Goal: Information Seeking & Learning: Compare options

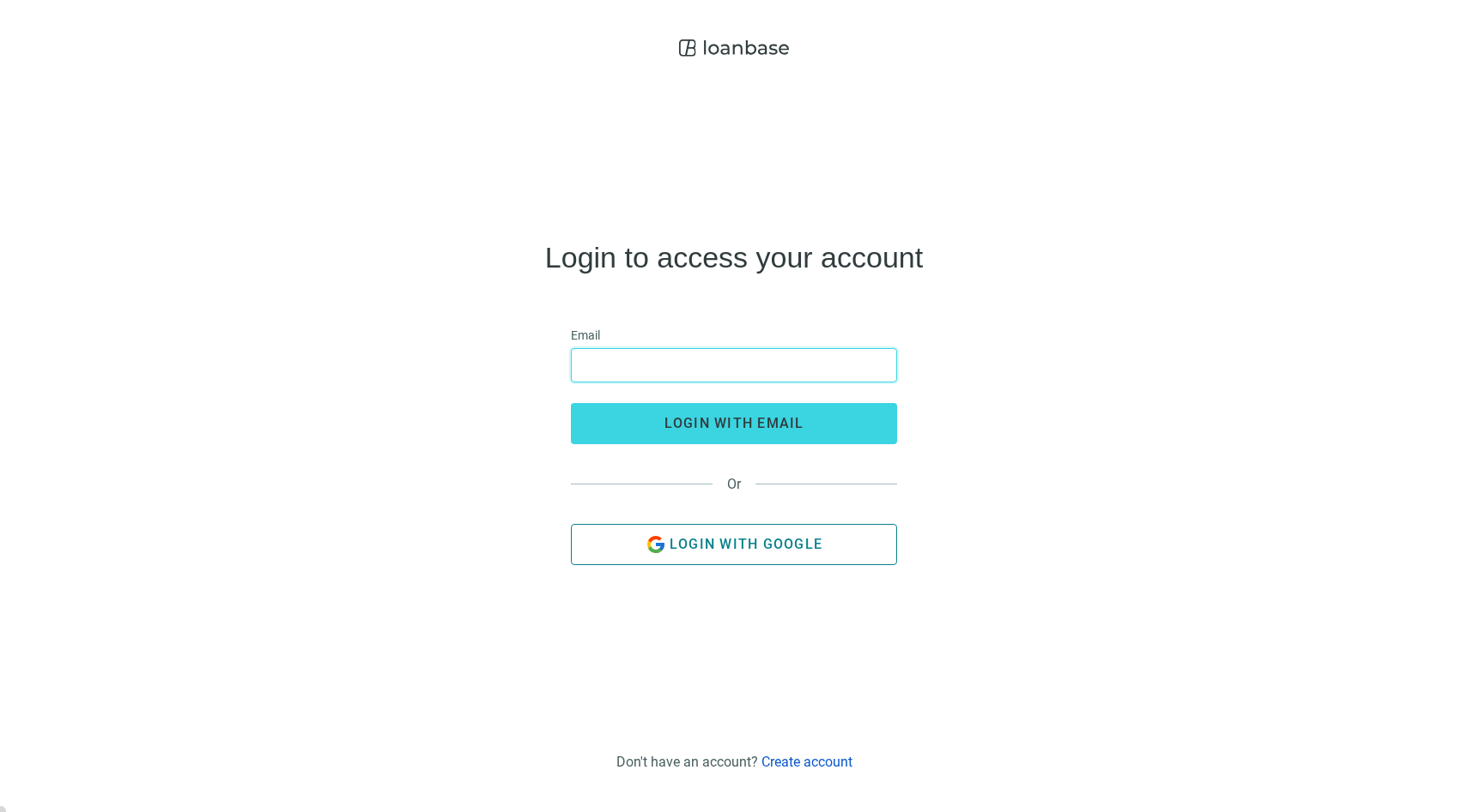
click at [750, 542] on span "Login with Google" at bounding box center [745, 544] width 152 height 17
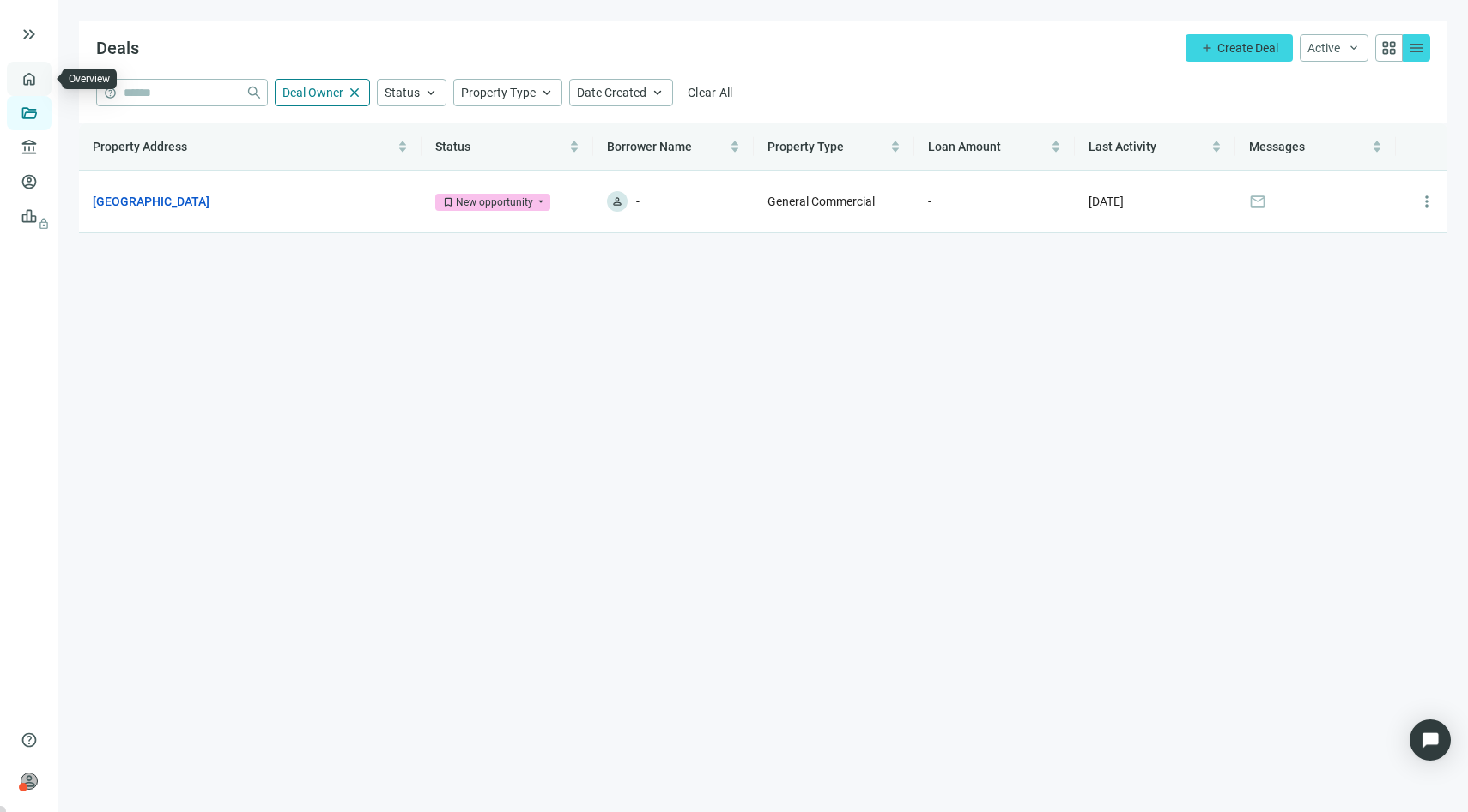
click at [43, 76] on link "Overview" at bounding box center [68, 79] width 50 height 14
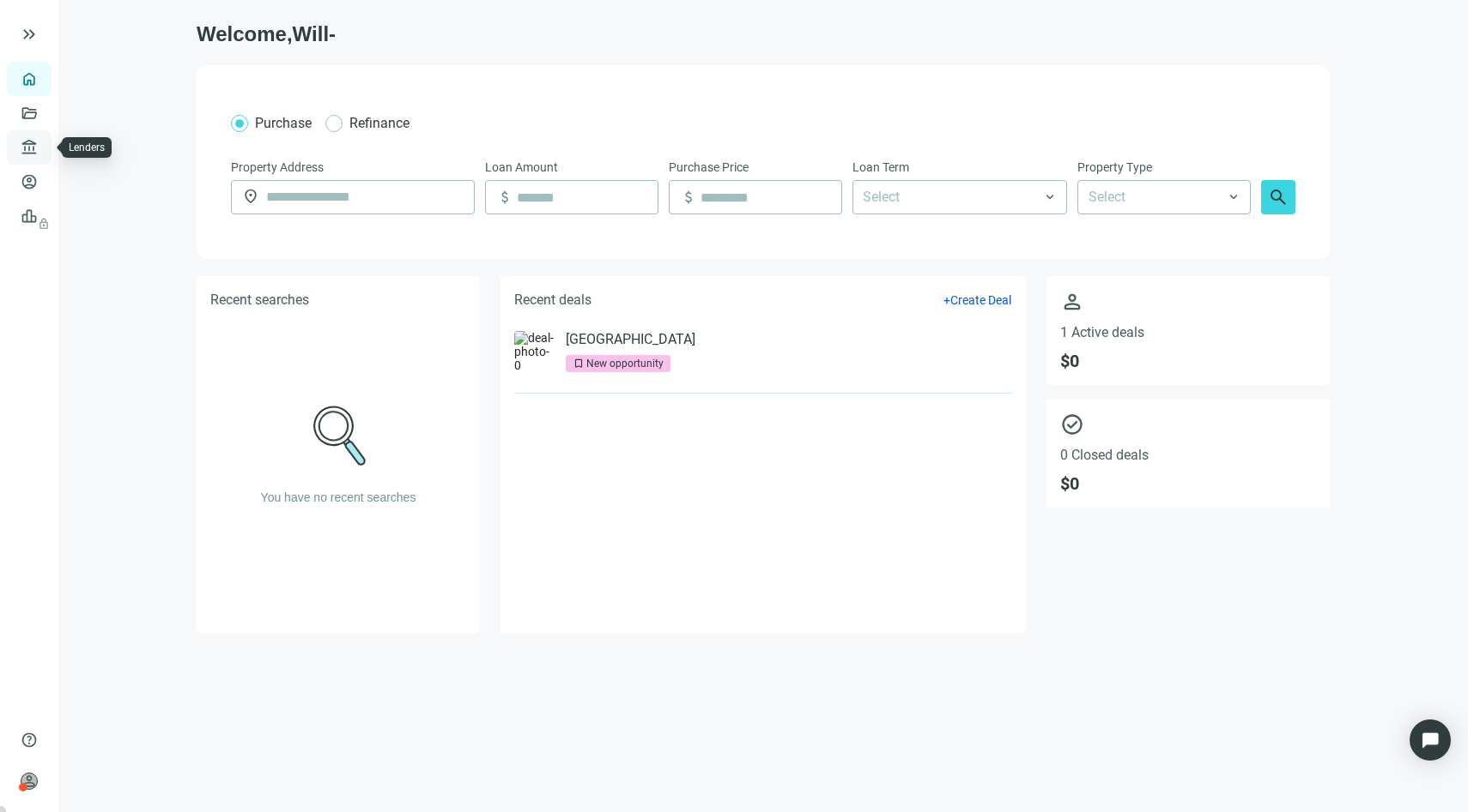
click at [43, 144] on link "Lenders" at bounding box center [65, 148] width 45 height 14
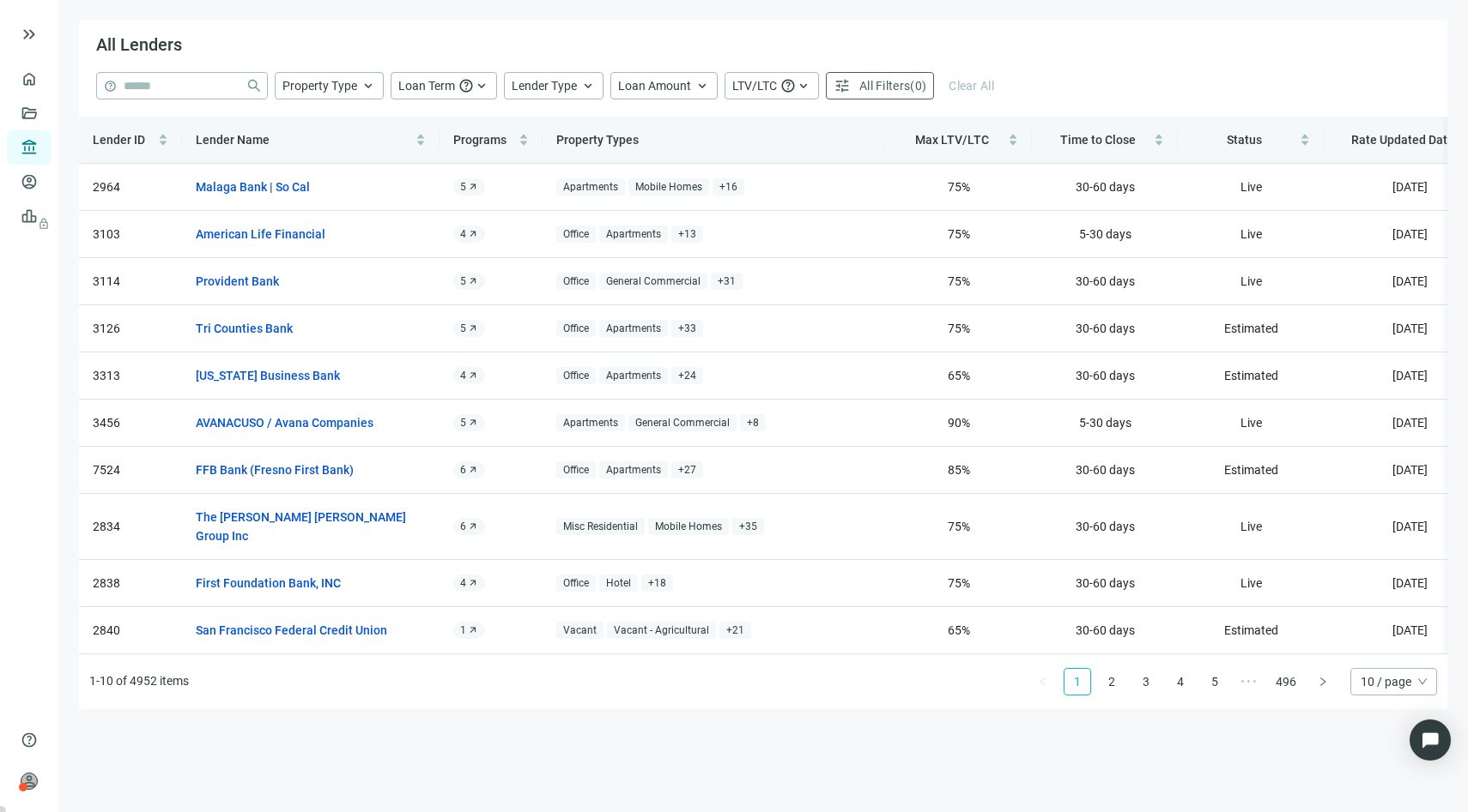
click at [1380, 683] on span "10 / page" at bounding box center [1393, 682] width 66 height 26
click at [1382, 640] on div "100 / page" at bounding box center [1393, 647] width 59 height 18
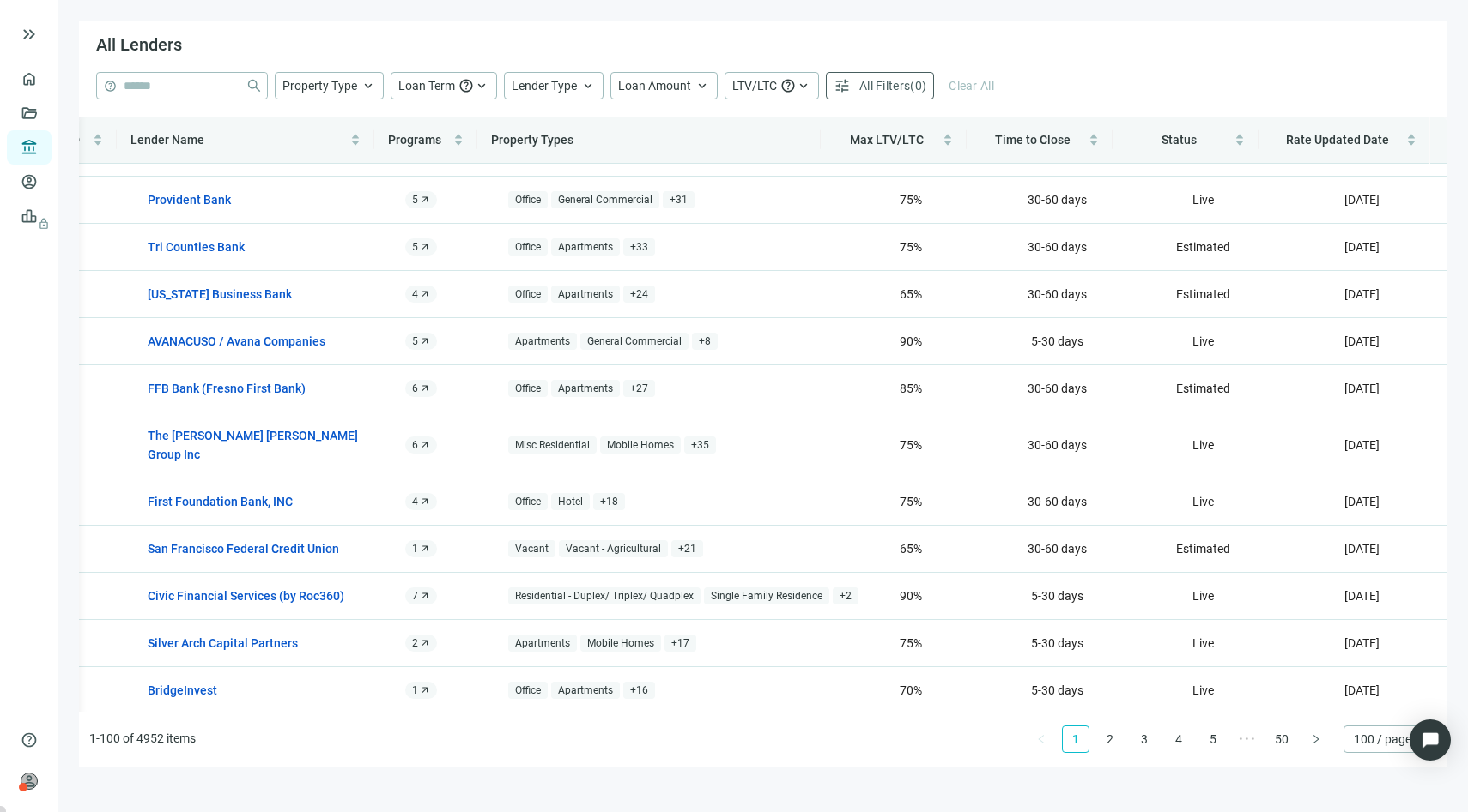
scroll to position [0, 65]
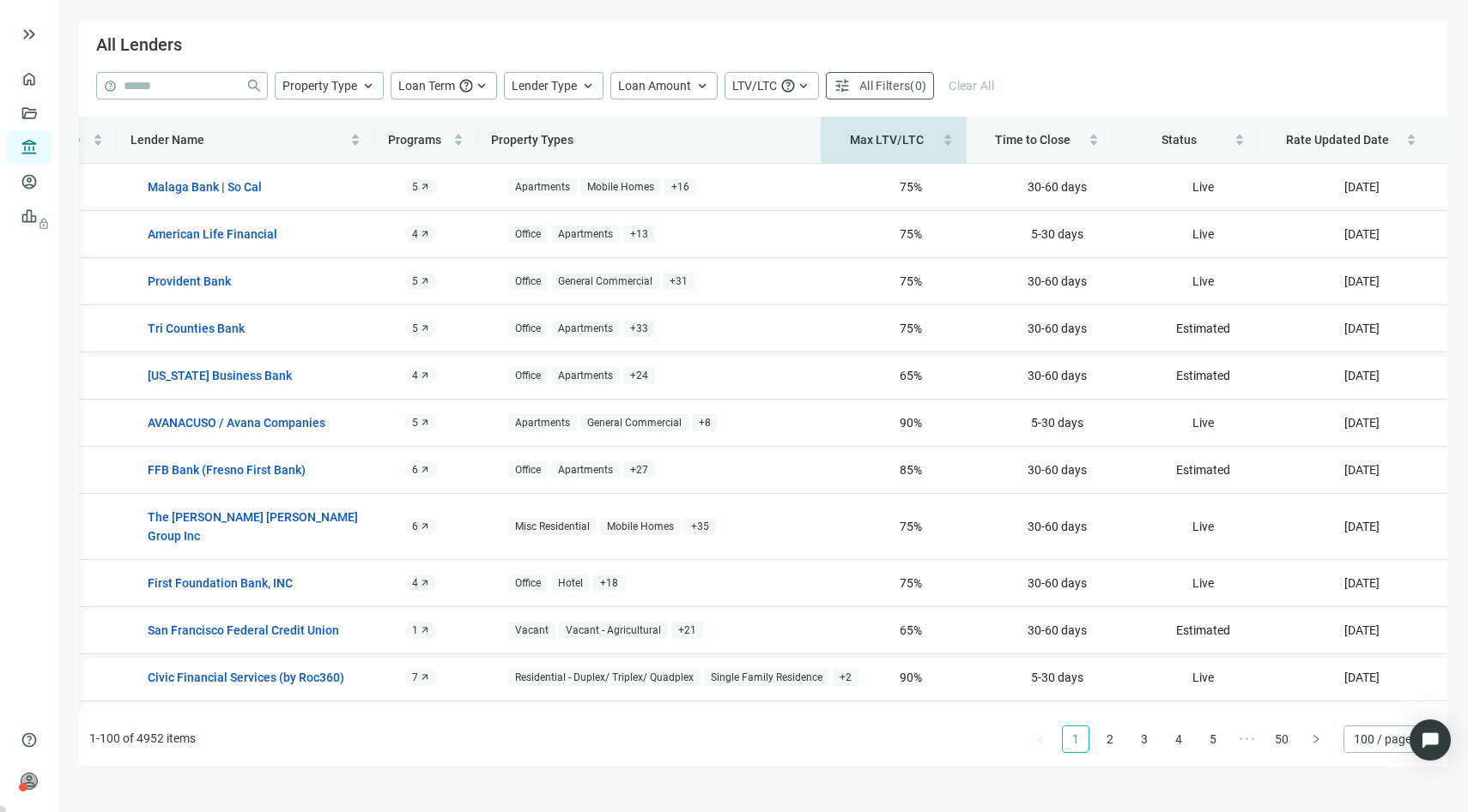
click at [908, 142] on span "Max LTV/LTC" at bounding box center [886, 140] width 74 height 14
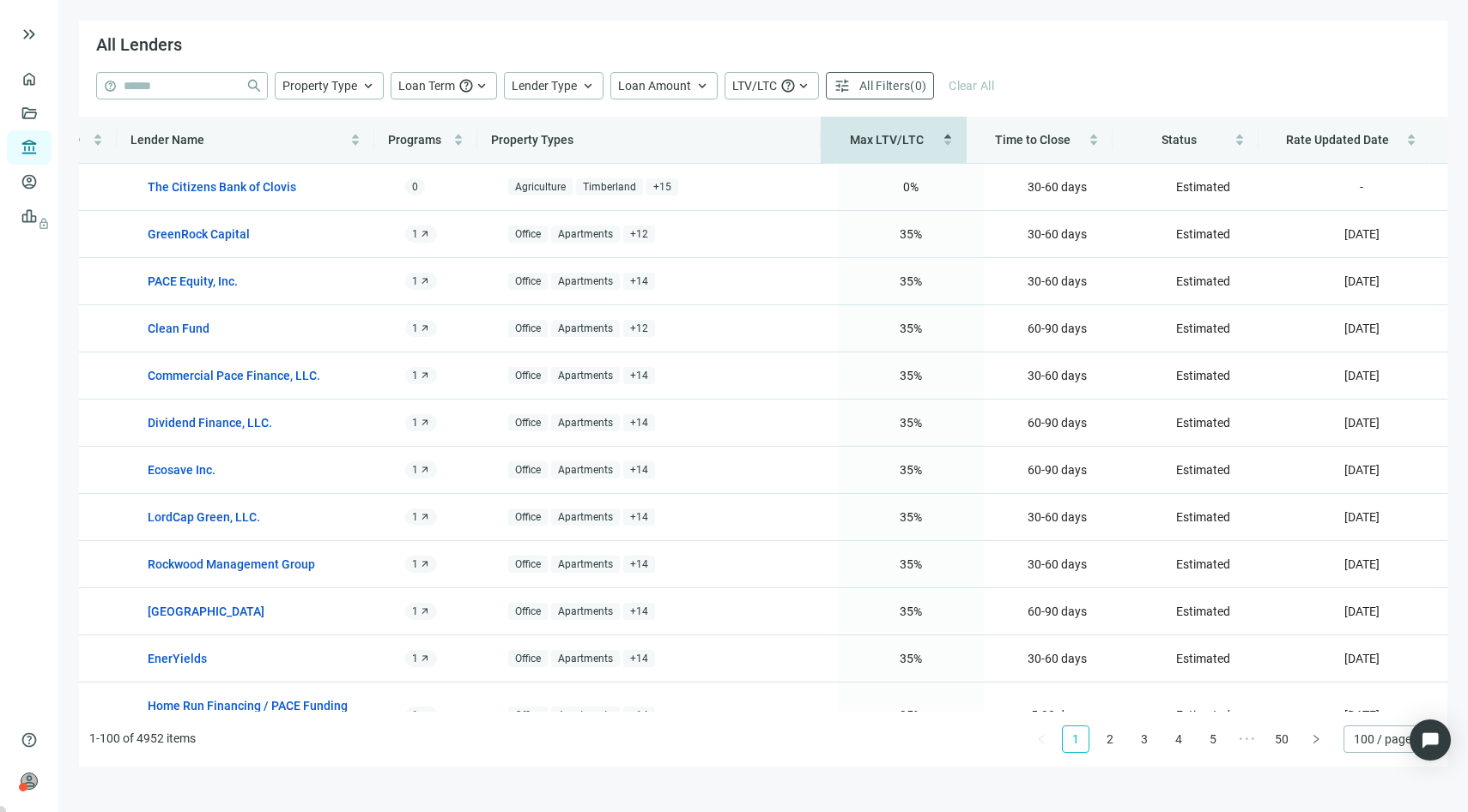
click at [907, 144] on span "Max LTV/LTC" at bounding box center [886, 140] width 74 height 14
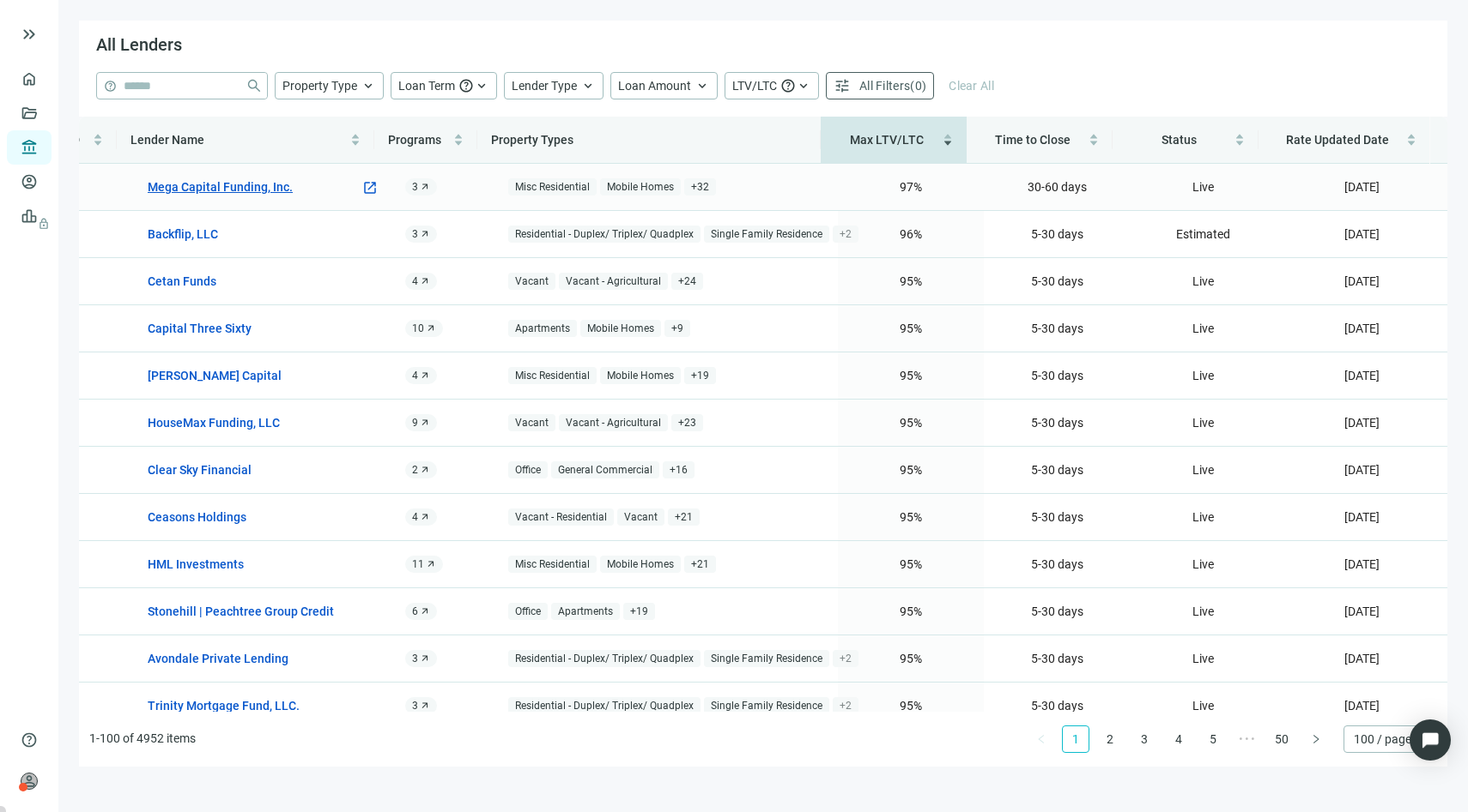
click at [199, 187] on link "Mega Capital Funding, Inc." at bounding box center [220, 187] width 145 height 18
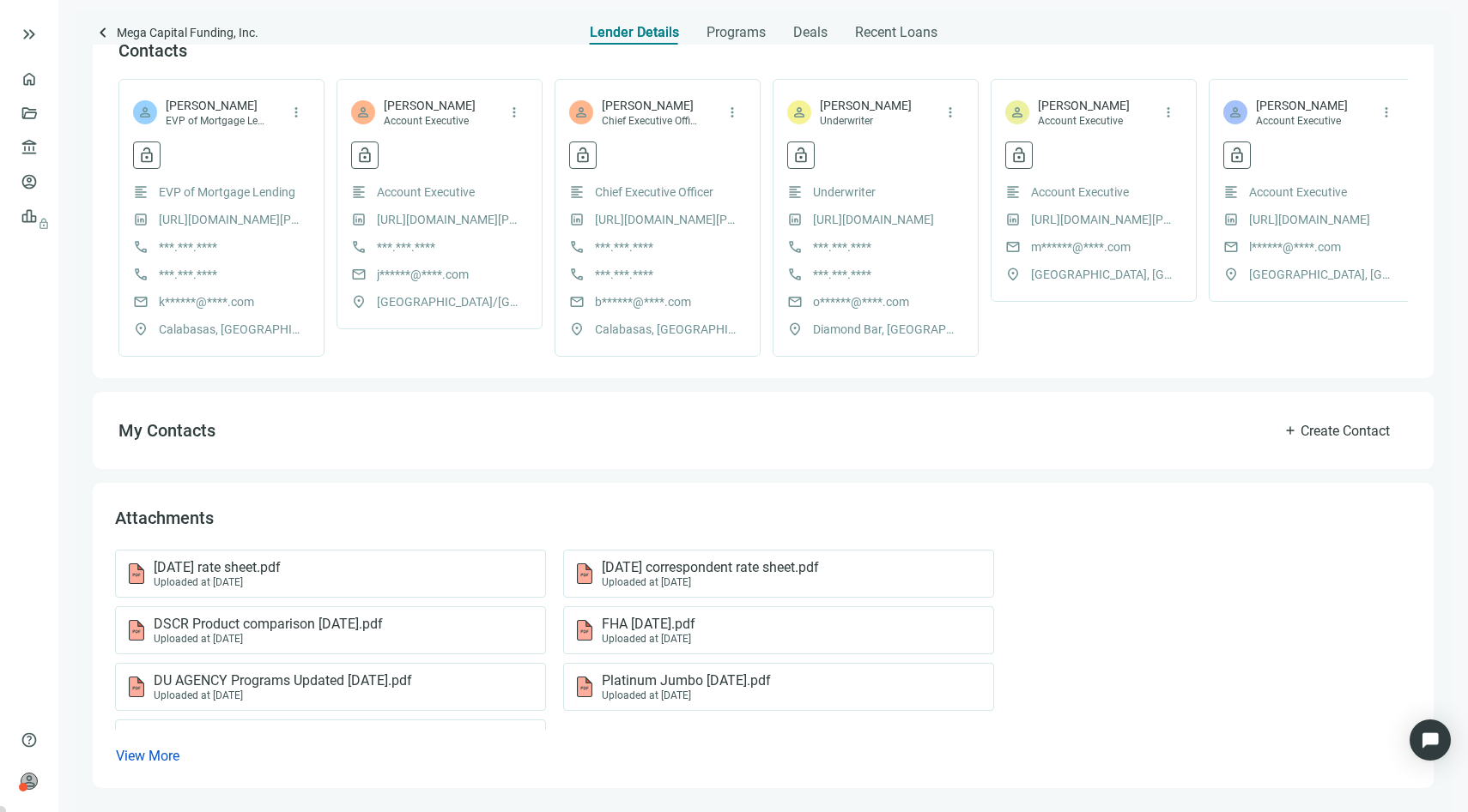
scroll to position [414, 0]
click at [174, 764] on span "View More" at bounding box center [147, 756] width 63 height 17
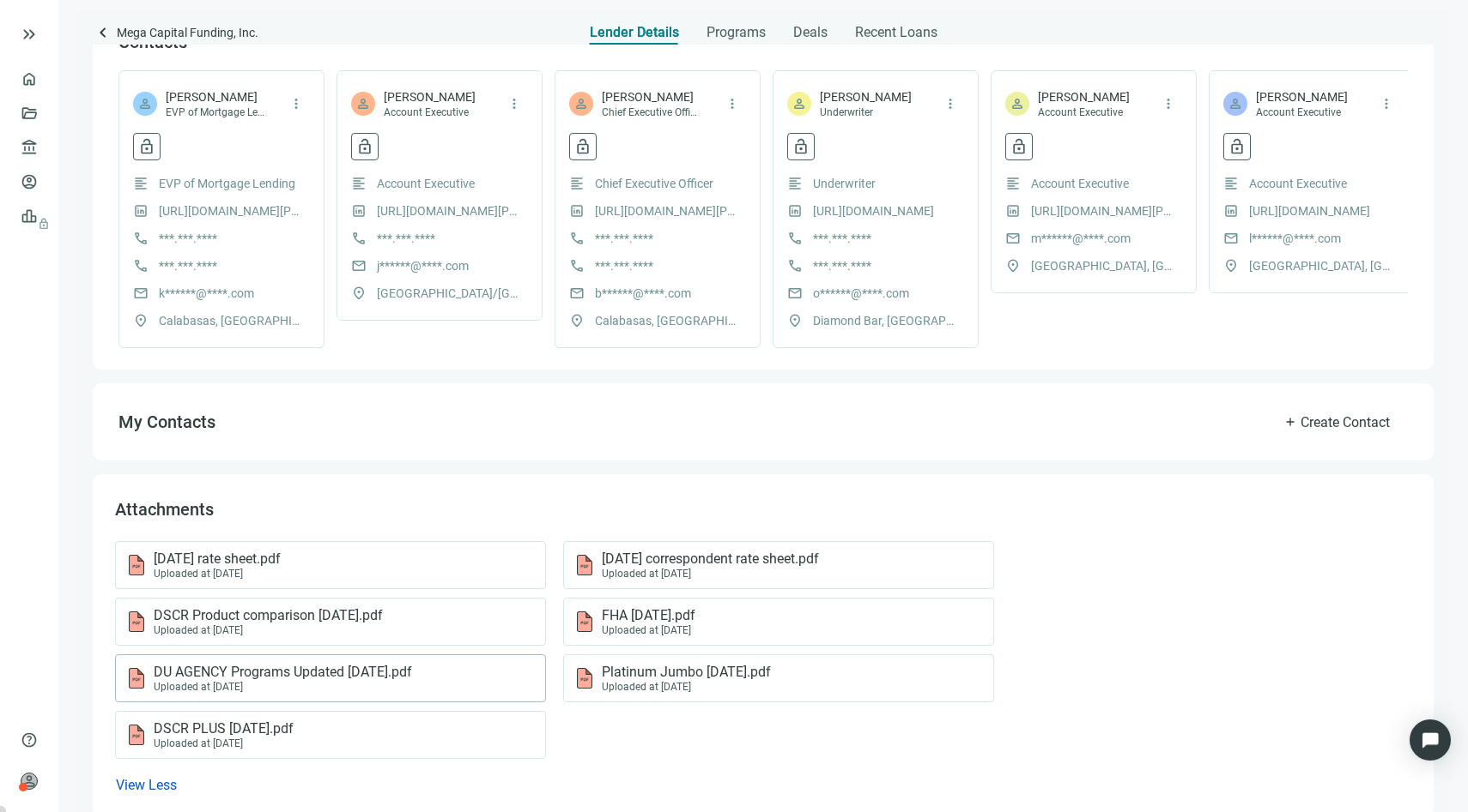
scroll to position [461, 0]
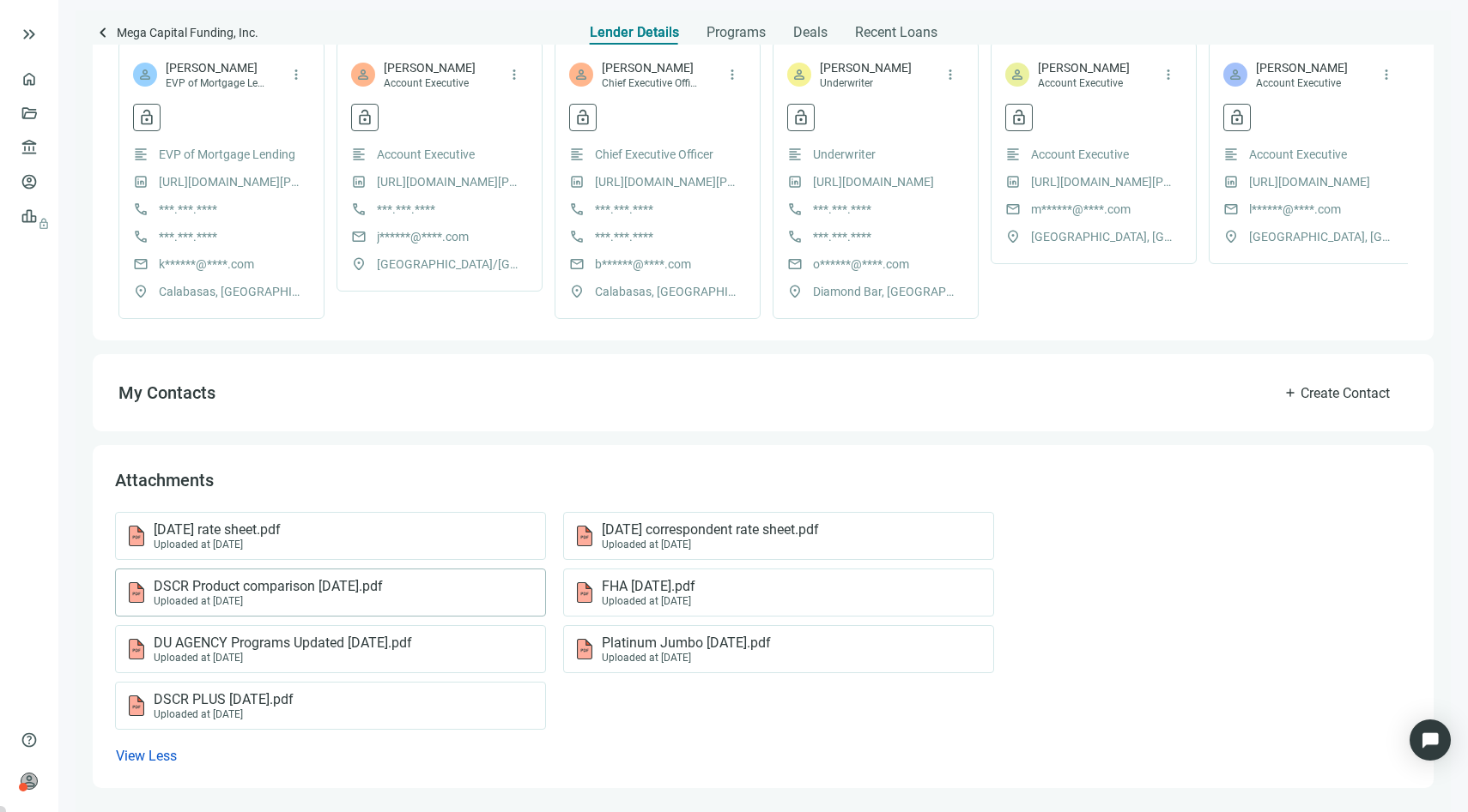
click at [286, 587] on span "DSCR Product comparison 8.30.23.pdf" at bounding box center [268, 586] width 229 height 17
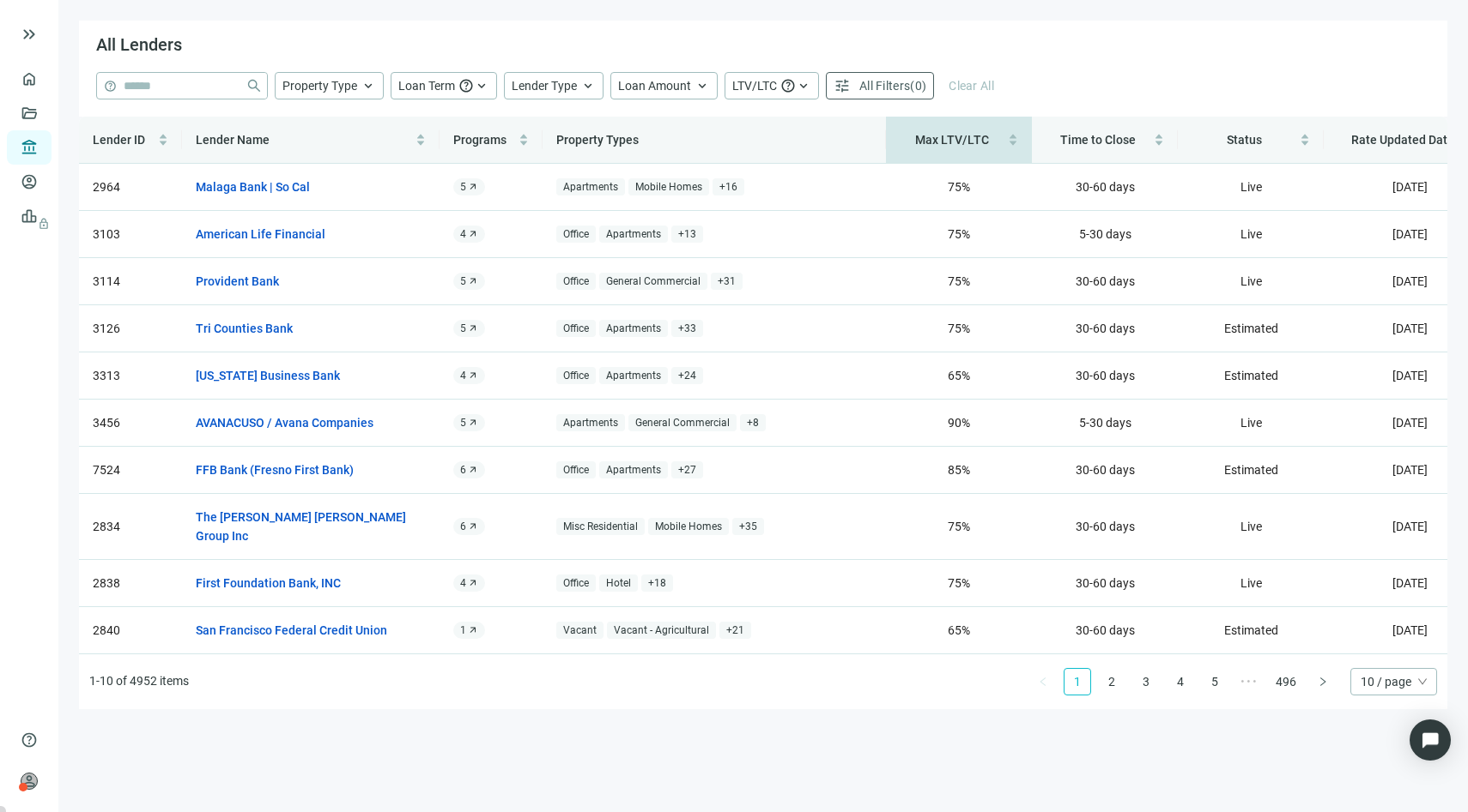
click at [982, 149] on div "Max LTV/LTC" at bounding box center [959, 139] width 118 height 18
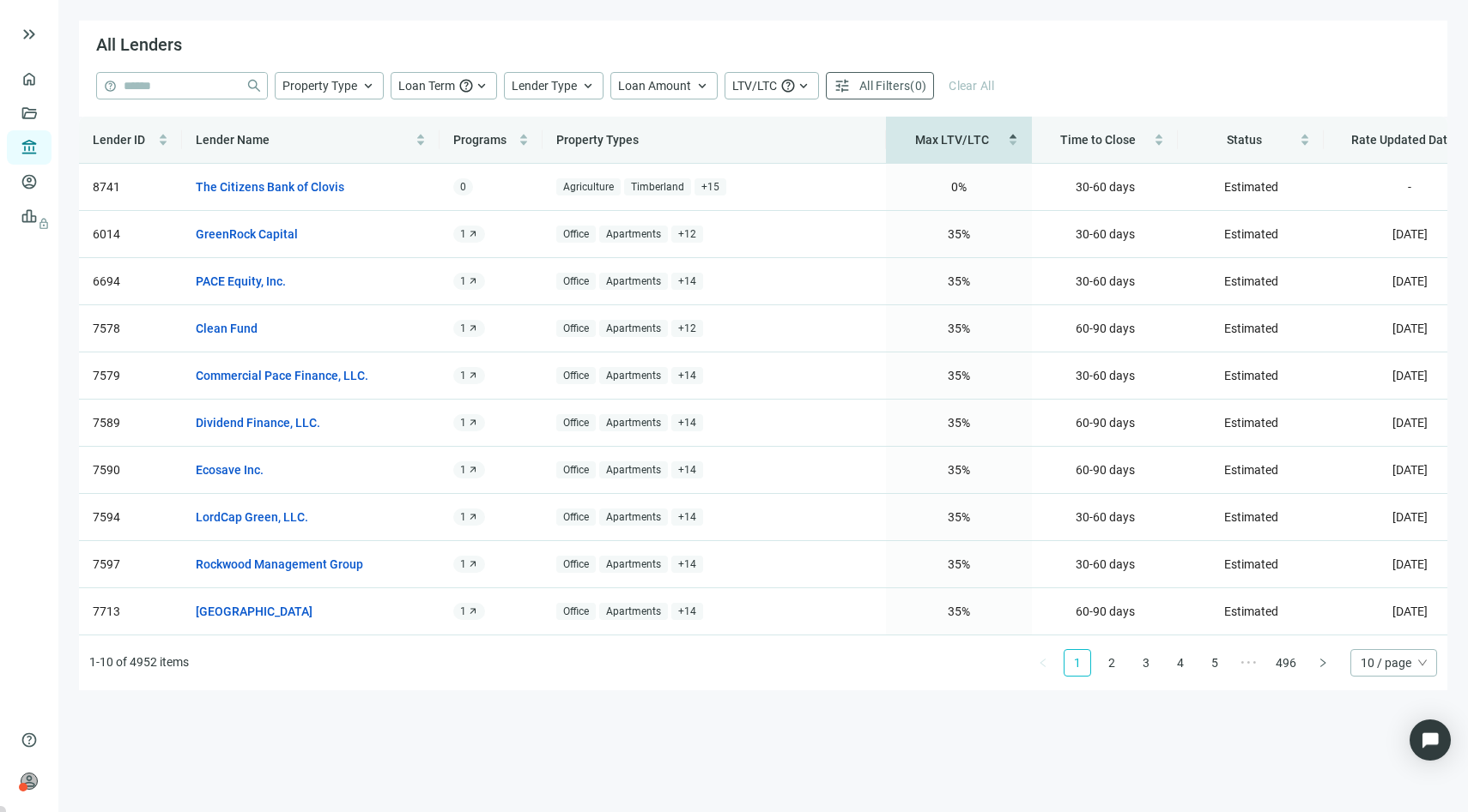
click at [982, 149] on div "Max LTV/LTC" at bounding box center [959, 139] width 118 height 18
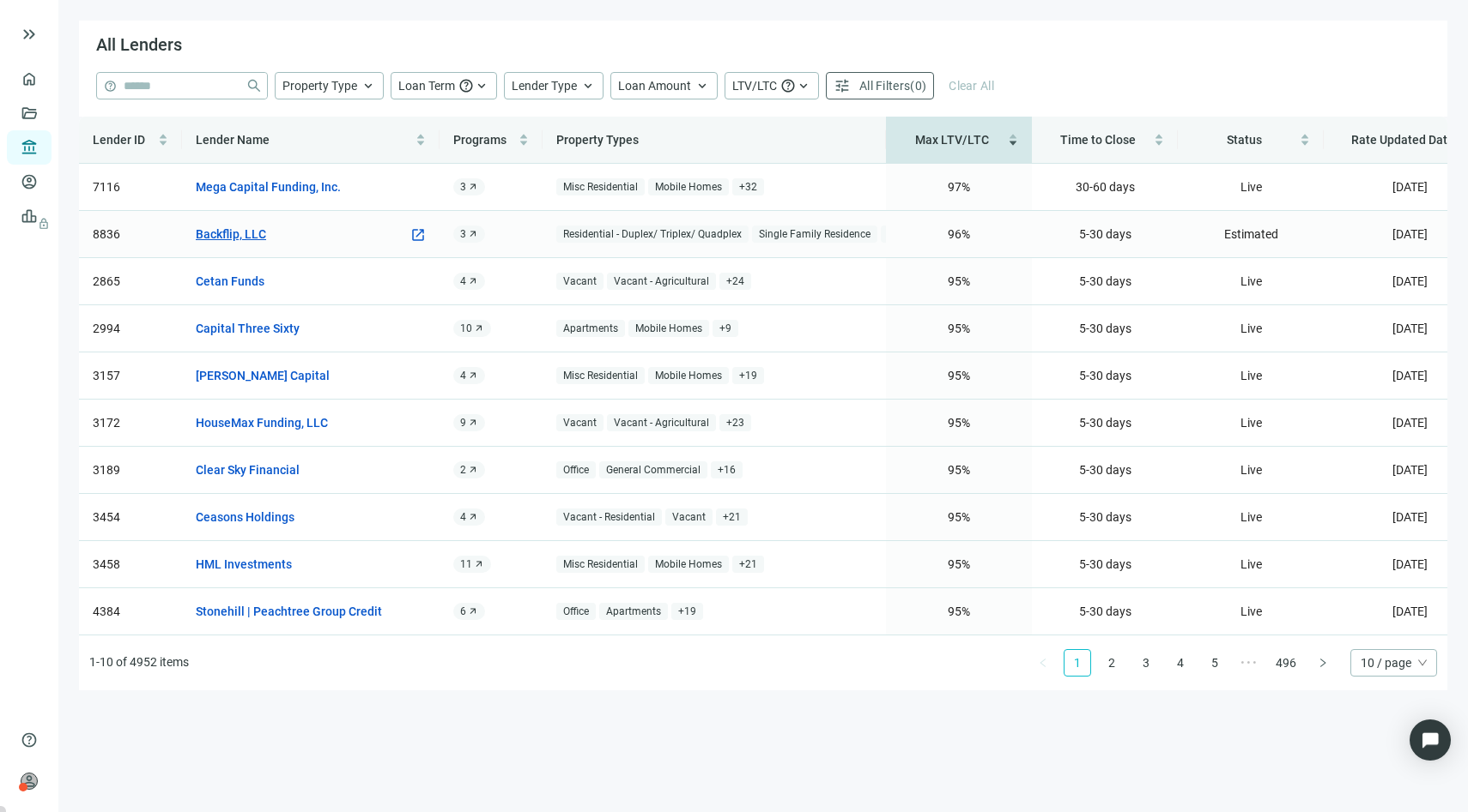
click at [243, 231] on link "Backflip, LLC" at bounding box center [231, 233] width 70 height 18
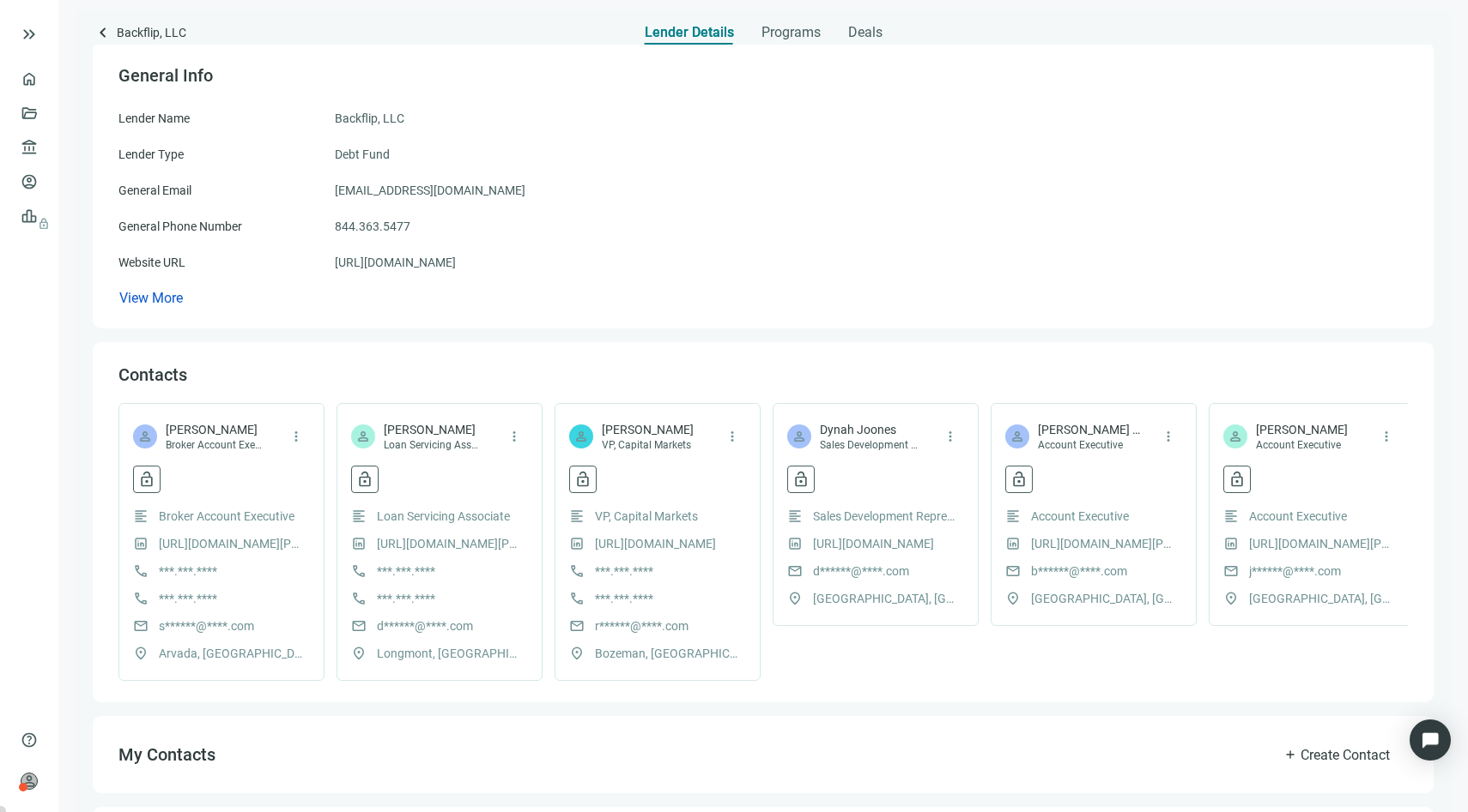
scroll to position [404, 0]
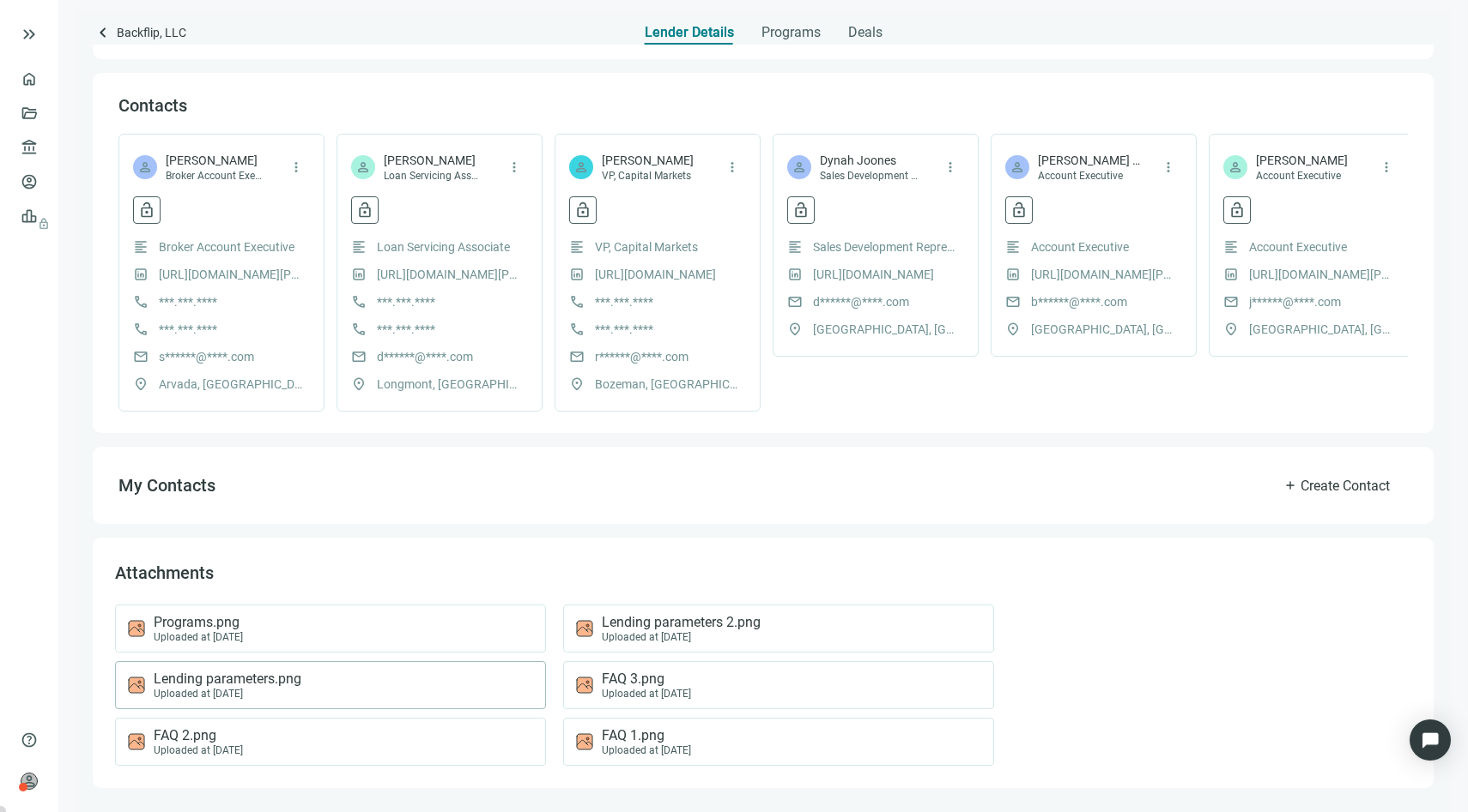
click at [238, 681] on span "Lending parameters.png" at bounding box center [227, 679] width 148 height 17
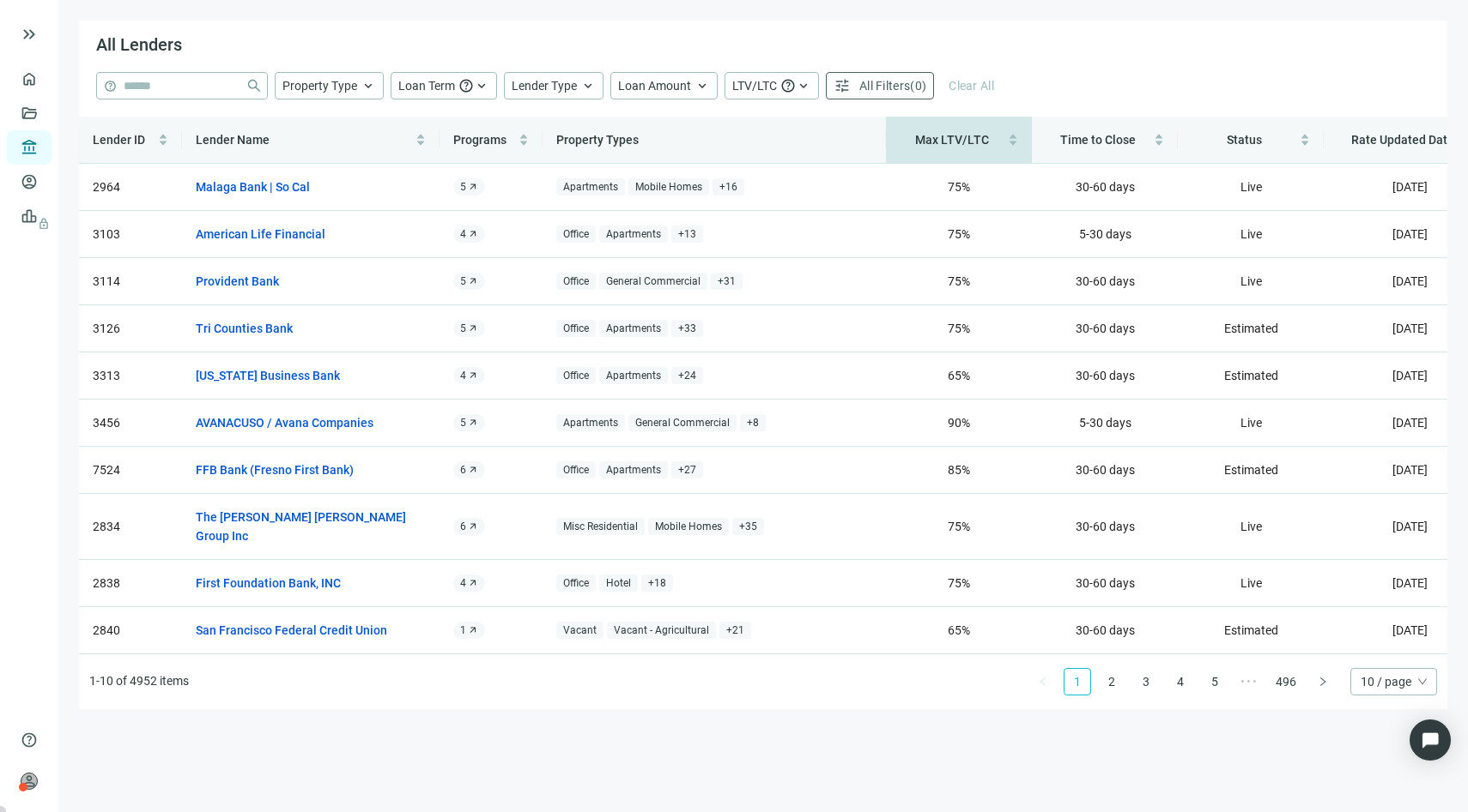
click at [950, 146] on span "Max LTV/LTC" at bounding box center [952, 140] width 74 height 14
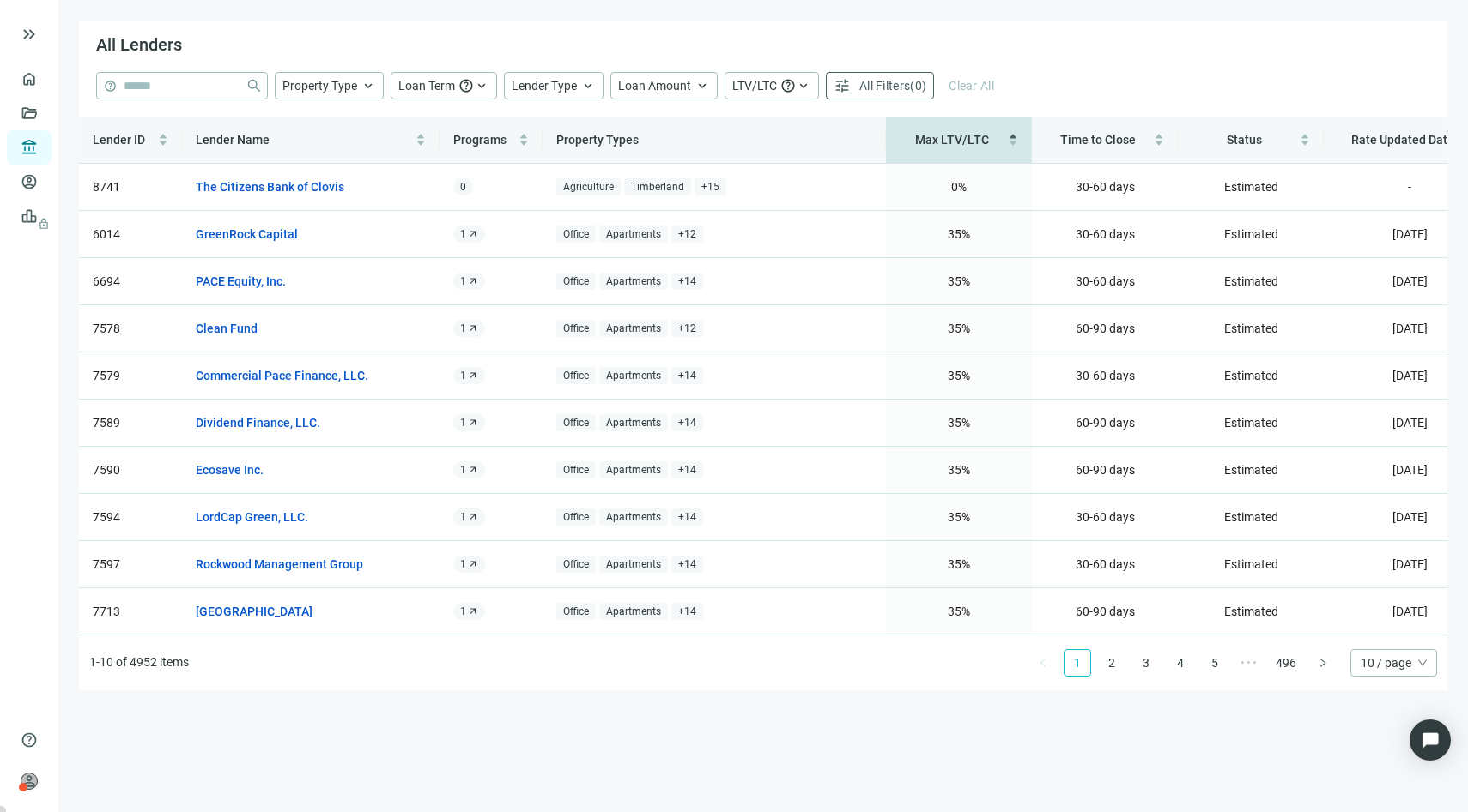
click at [950, 146] on span "Max LTV/LTC" at bounding box center [952, 140] width 74 height 14
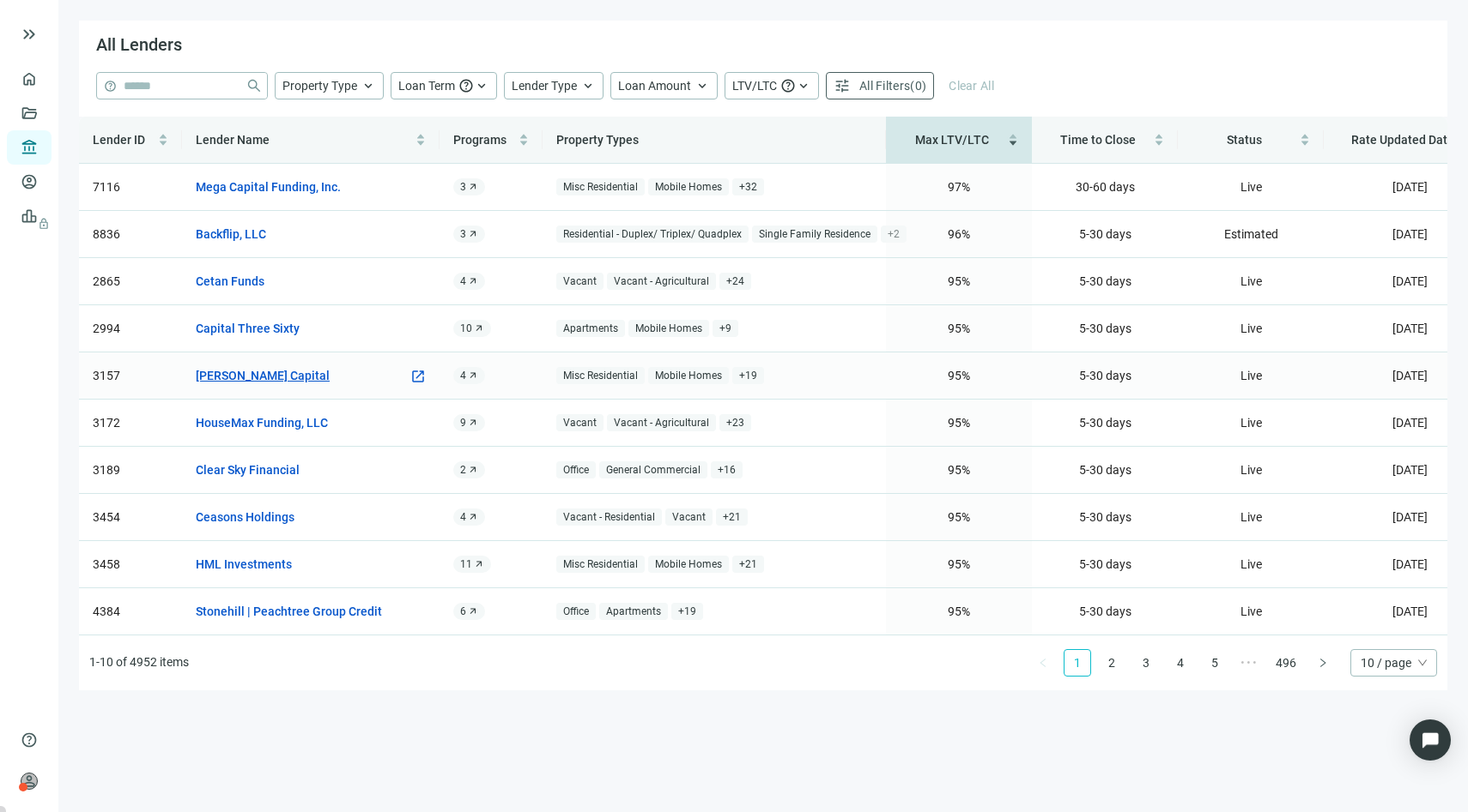
click at [237, 373] on link "Lynk Capital" at bounding box center [263, 375] width 134 height 18
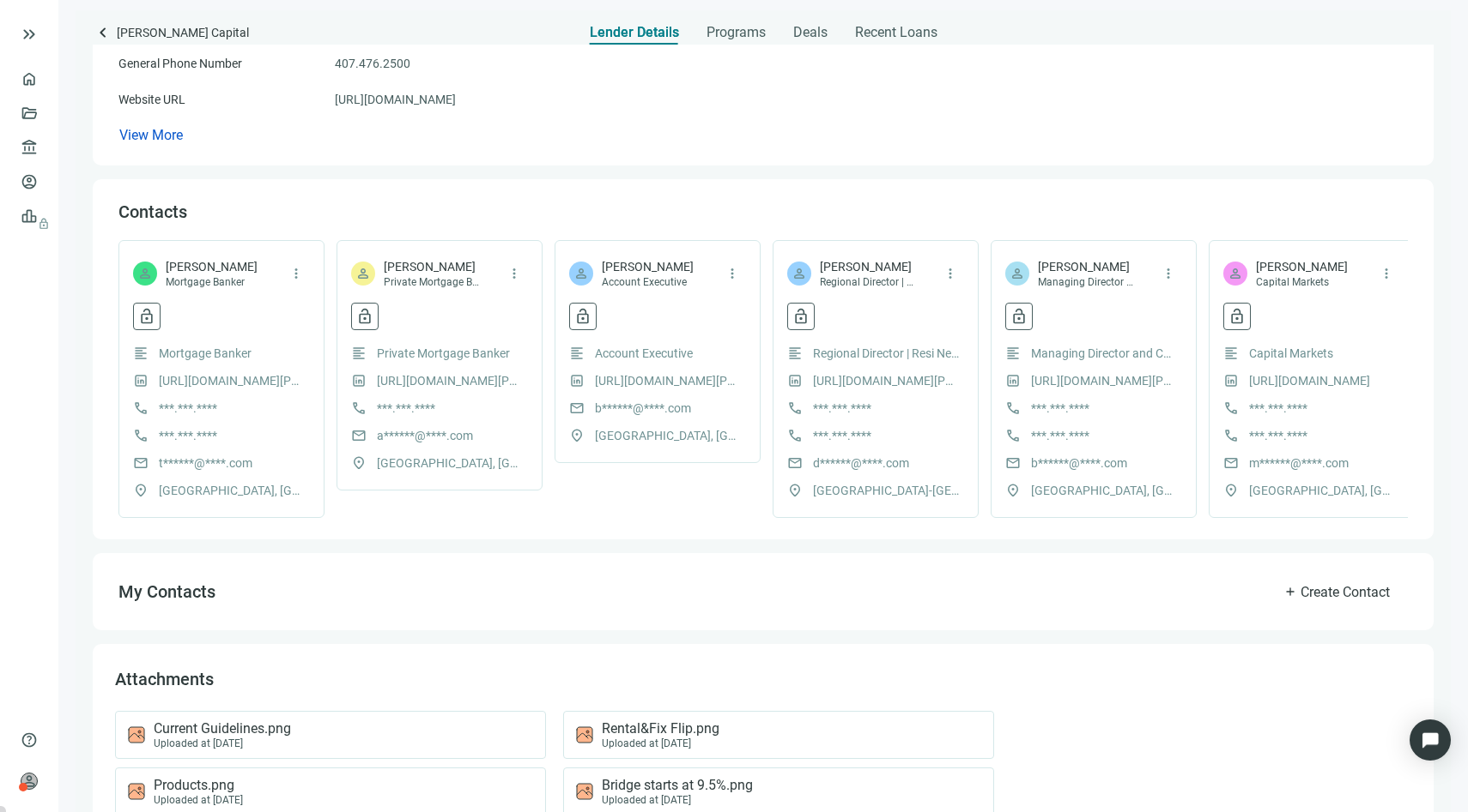
scroll to position [404, 0]
